Goal: Information Seeking & Learning: Check status

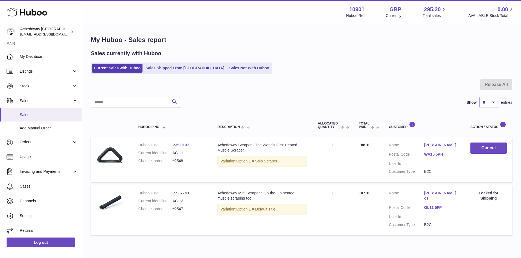
click at [56, 115] on span "Sales" at bounding box center [49, 114] width 58 height 5
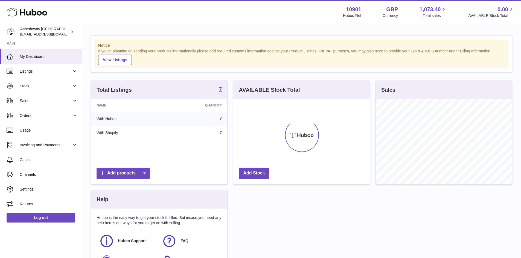
scroll to position [85, 136]
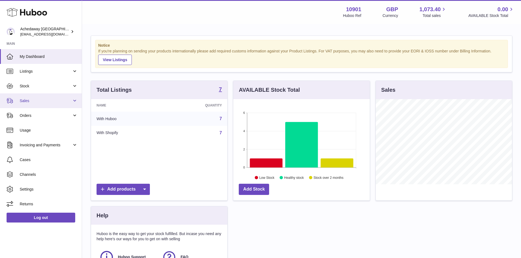
click at [42, 101] on span "Sales" at bounding box center [46, 100] width 52 height 5
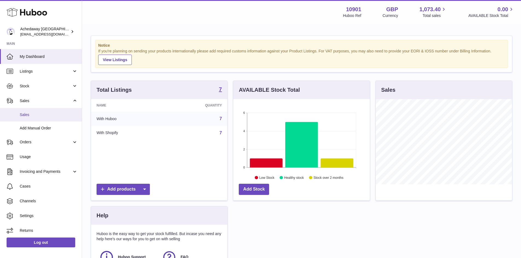
click at [50, 118] on link "Sales" at bounding box center [41, 114] width 82 height 13
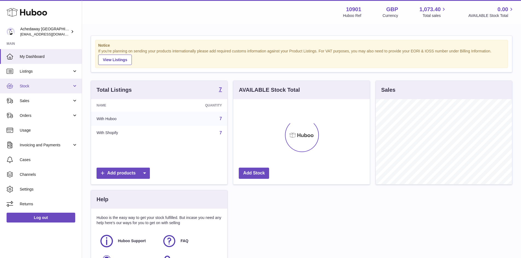
scroll to position [85, 136]
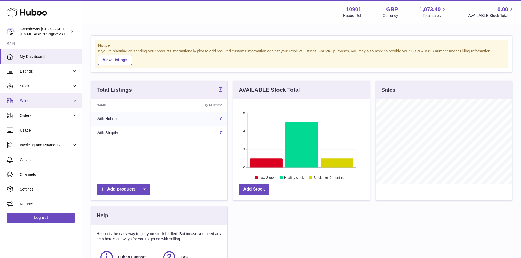
click at [51, 97] on link "Sales" at bounding box center [41, 100] width 82 height 15
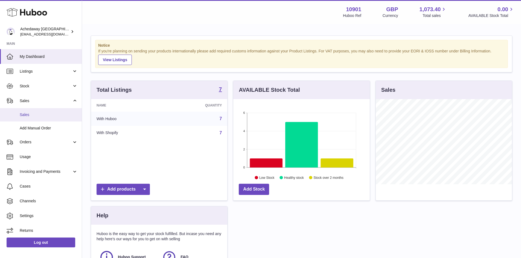
click at [57, 112] on span "Sales" at bounding box center [49, 114] width 58 height 5
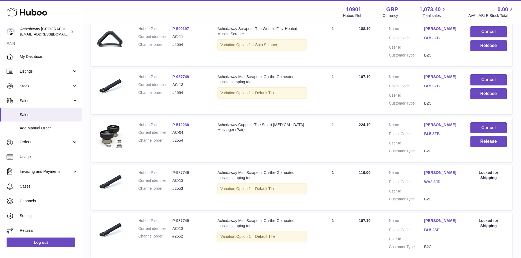
scroll to position [109, 0]
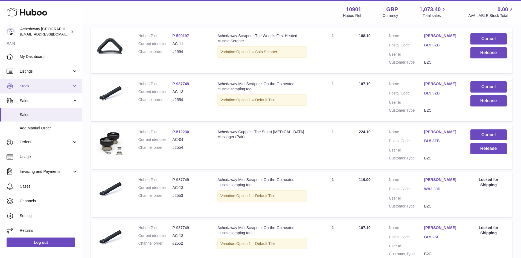
click at [41, 90] on link "Stock" at bounding box center [41, 86] width 82 height 15
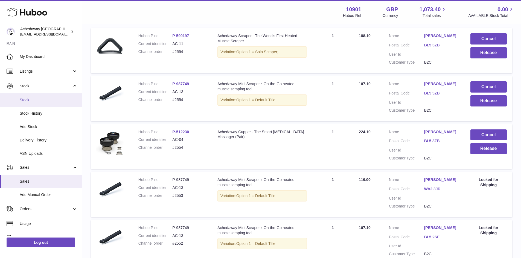
click at [46, 99] on span "Stock" at bounding box center [49, 100] width 58 height 5
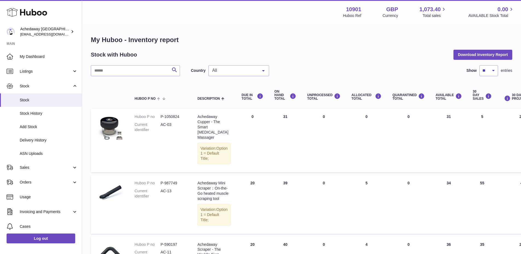
click at [215, 72] on span "All" at bounding box center [234, 70] width 47 height 5
click at [218, 91] on span "GB" at bounding box center [215, 92] width 6 height 5
click at [233, 71] on span "GB" at bounding box center [234, 70] width 47 height 5
click at [233, 104] on span "ES" at bounding box center [239, 103] width 60 height 11
click at [56, 87] on span "Stock" at bounding box center [46, 86] width 52 height 5
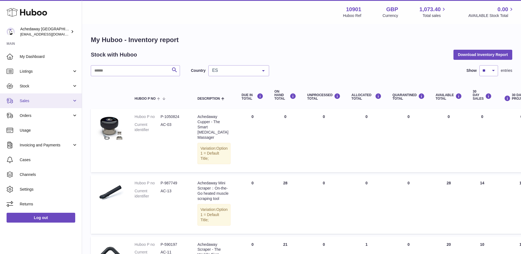
click at [47, 106] on link "Sales" at bounding box center [41, 100] width 82 height 15
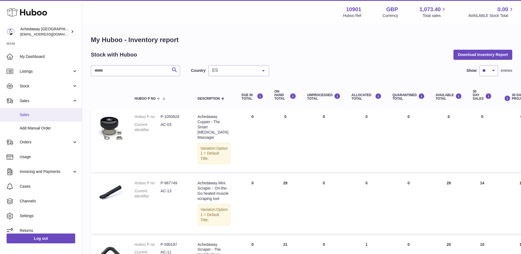
click at [49, 111] on link "Sales" at bounding box center [41, 114] width 82 height 13
